Goal: Find specific page/section

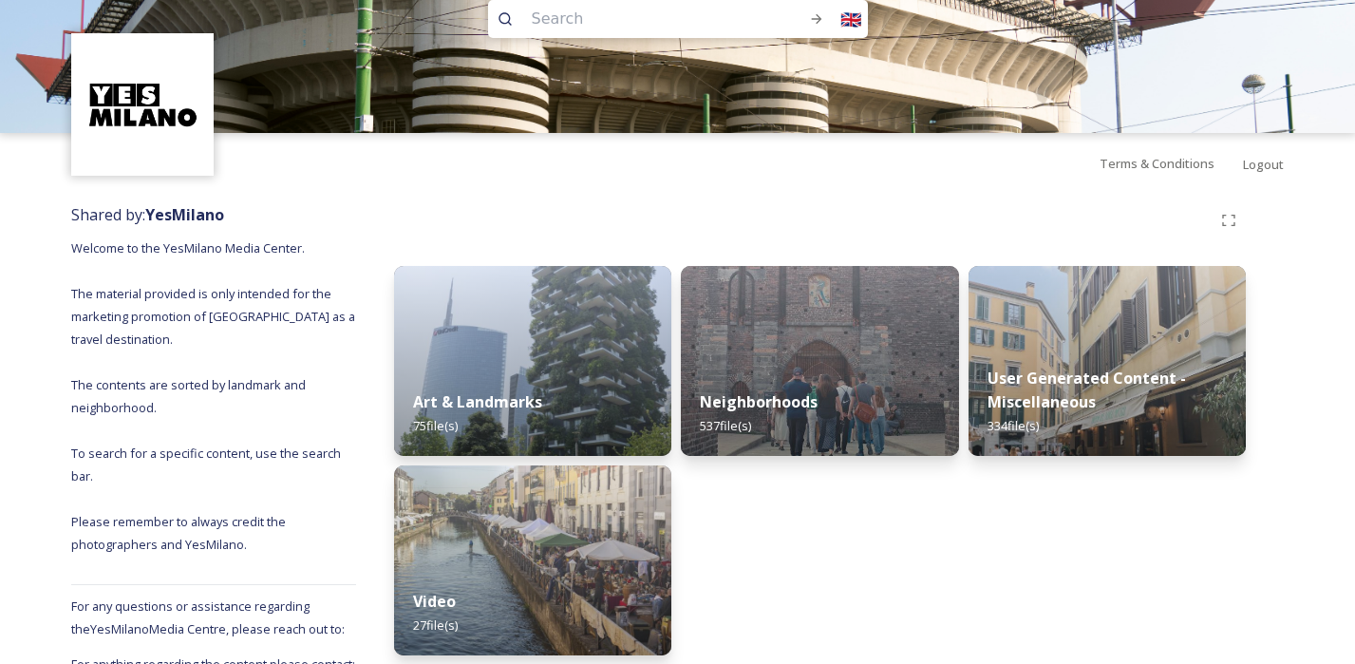
scroll to position [42, 0]
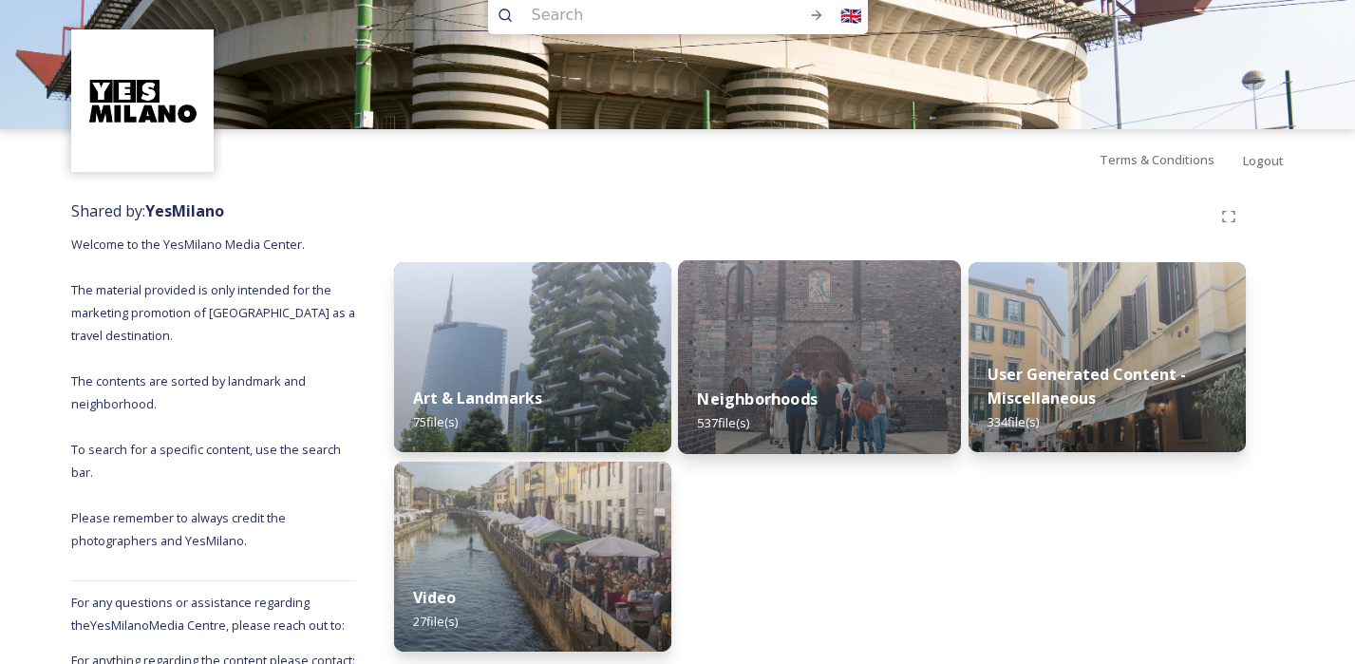
click at [832, 426] on div "Neighborhoods 537 file(s)" at bounding box center [819, 411] width 283 height 86
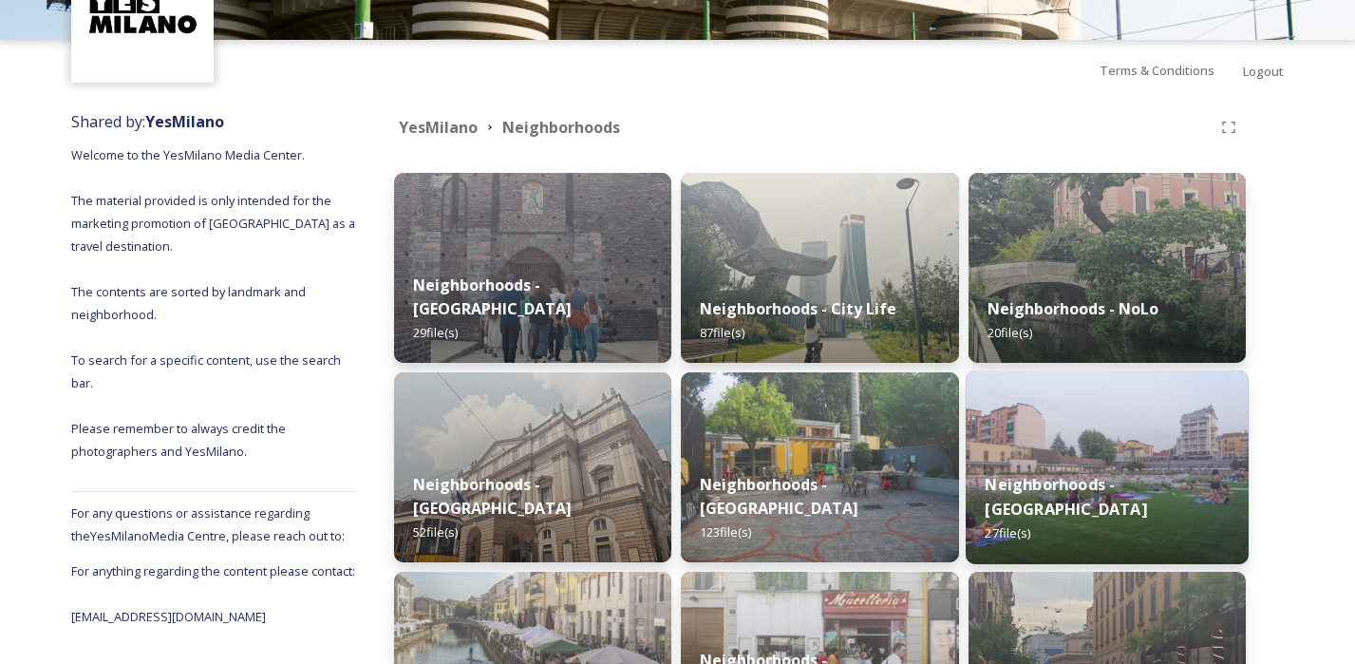
scroll to position [126, 0]
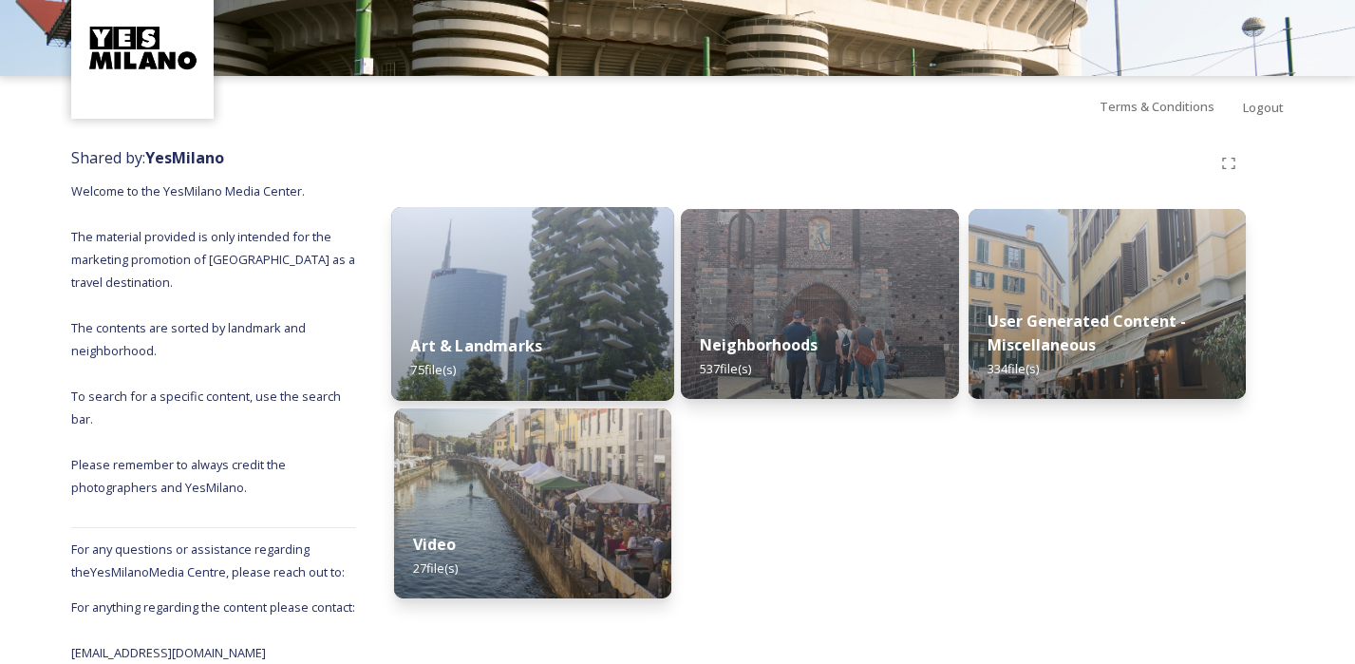
scroll to position [117, 0]
click at [527, 362] on div "Art & Landmarks 75 file(s)" at bounding box center [532, 357] width 283 height 86
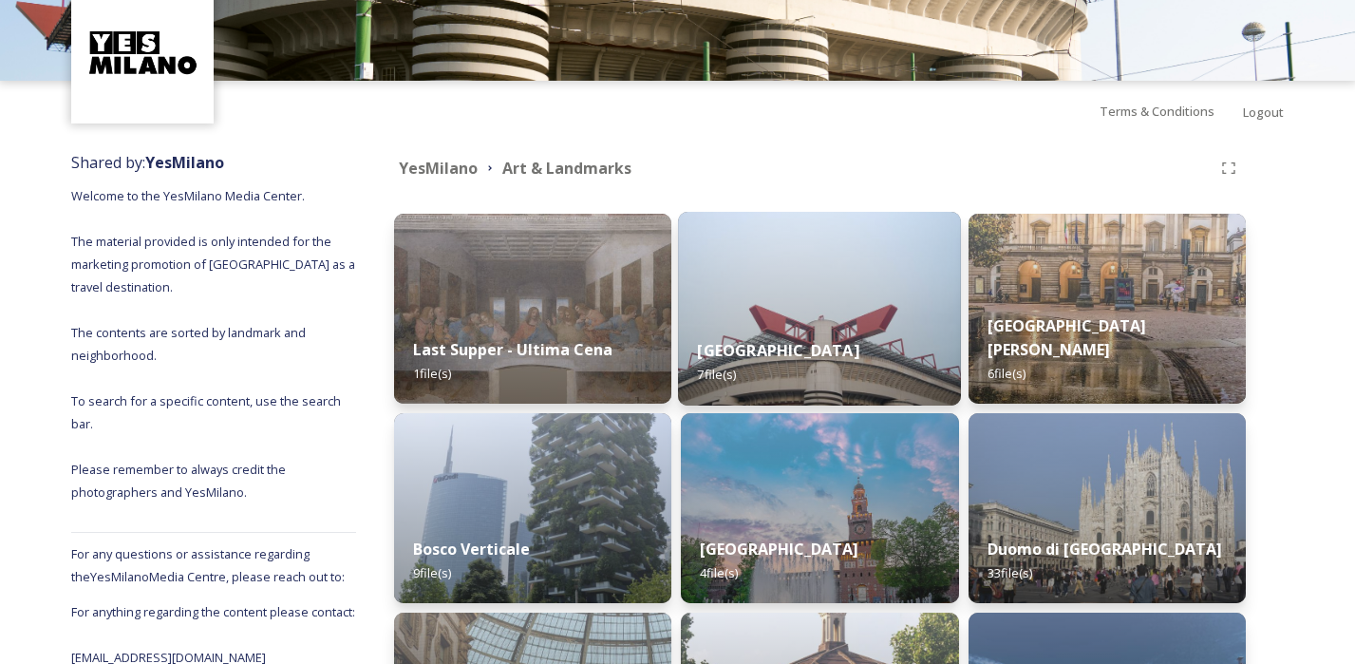
scroll to position [159, 0]
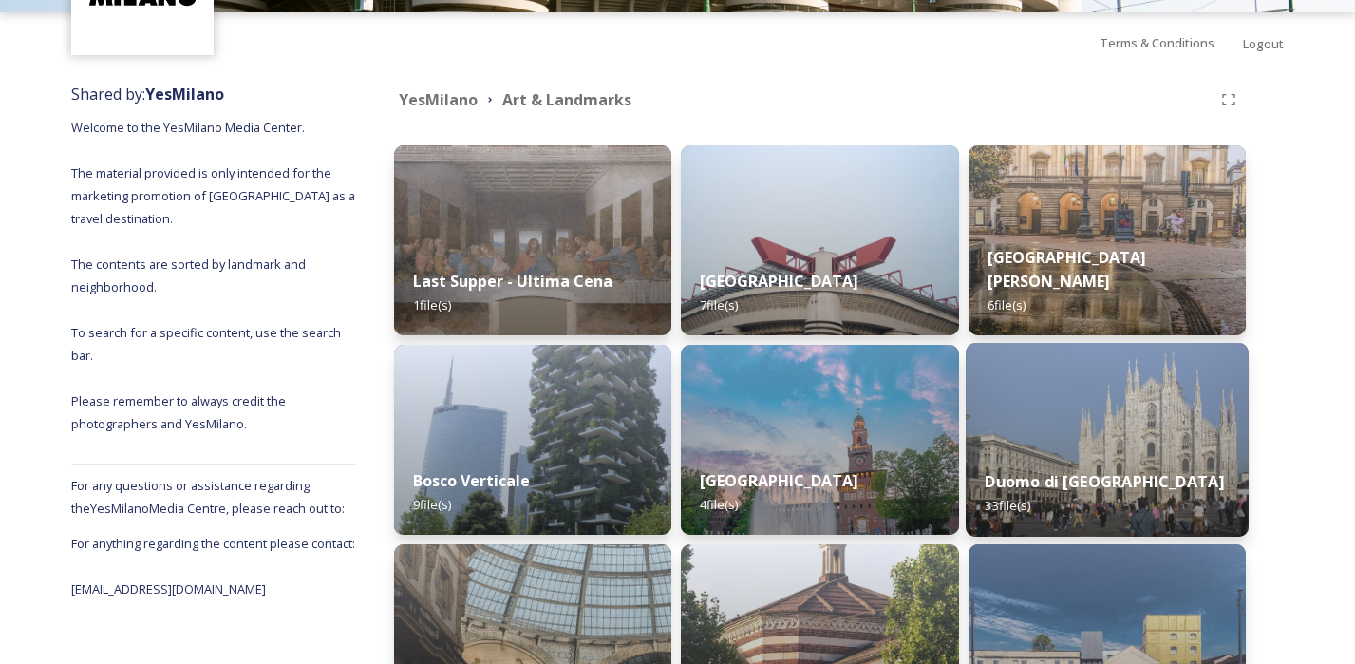
click at [1031, 412] on img at bounding box center [1107, 440] width 283 height 194
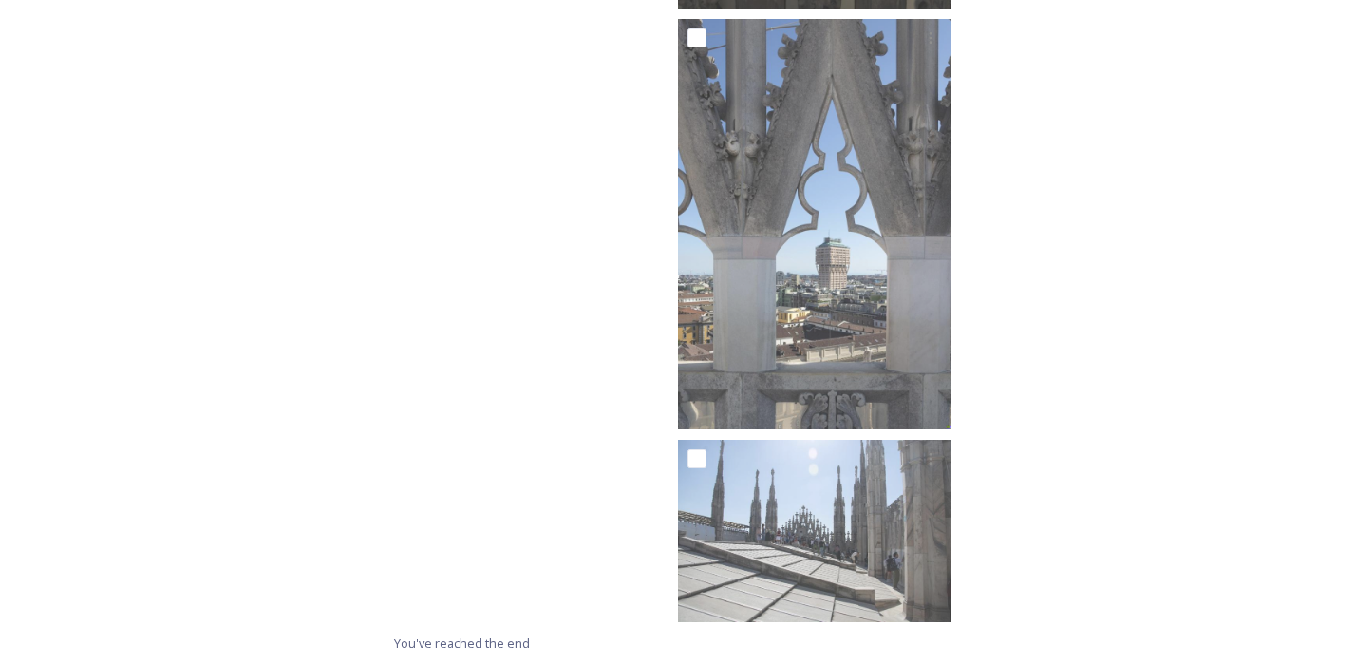
scroll to position [3448, 0]
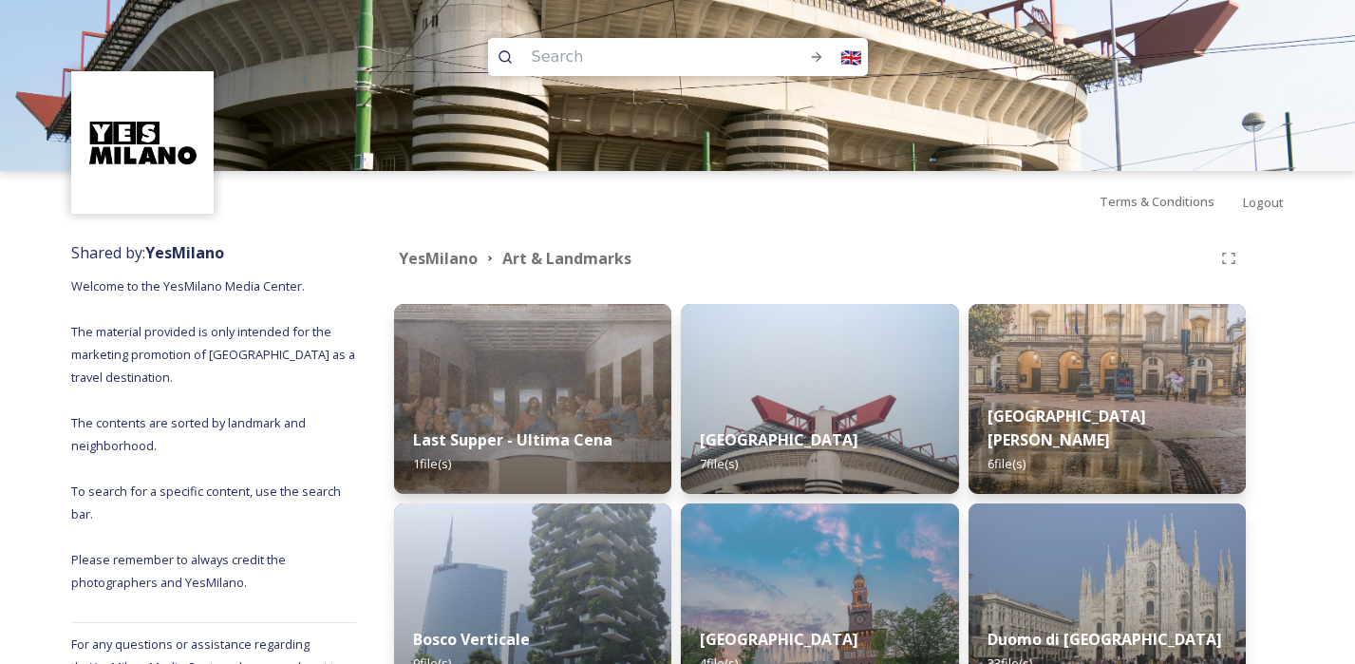
click at [628, 56] on input at bounding box center [643, 57] width 243 height 42
type input "[GEOGRAPHIC_DATA][PERSON_NAME]"
click at [817, 55] on icon at bounding box center [816, 56] width 15 height 15
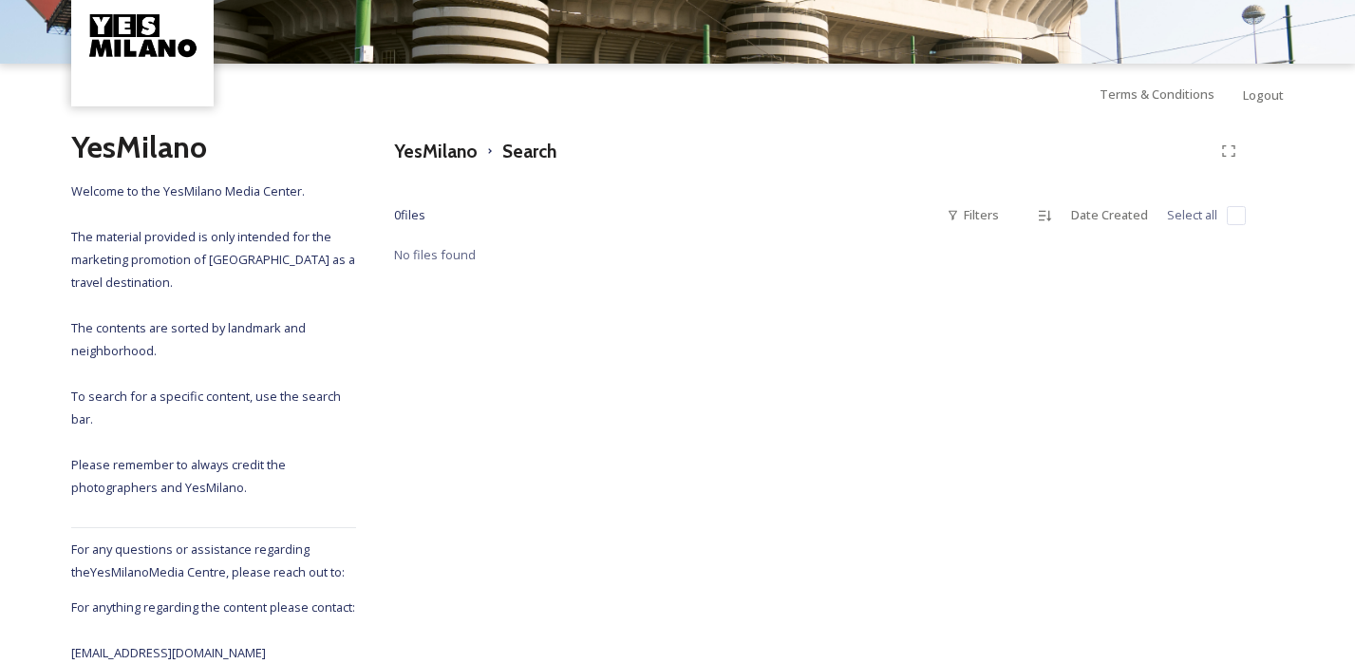
scroll to position [130, 0]
